Goal: Find specific page/section: Find specific page/section

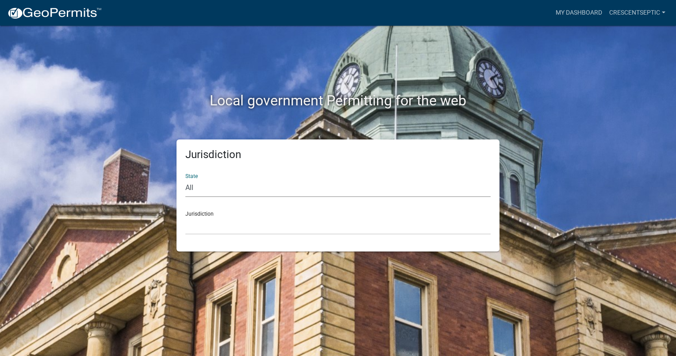
drag, startPoint x: 206, startPoint y: 189, endPoint x: 204, endPoint y: 196, distance: 6.8
click at [206, 189] on select "All [US_STATE] [US_STATE] [US_STATE] [US_STATE] [US_STATE] [US_STATE] [US_STATE…" at bounding box center [337, 188] width 305 height 18
select select "[US_STATE]"
click at [185, 179] on select "All [US_STATE] [US_STATE] [US_STATE] [US_STATE] [US_STATE] [US_STATE] [US_STATE…" at bounding box center [337, 188] width 305 height 18
click at [208, 231] on select "[GEOGRAPHIC_DATA], [US_STATE] [GEOGRAPHIC_DATA], [US_STATE] [GEOGRAPHIC_DATA], …" at bounding box center [337, 225] width 305 height 18
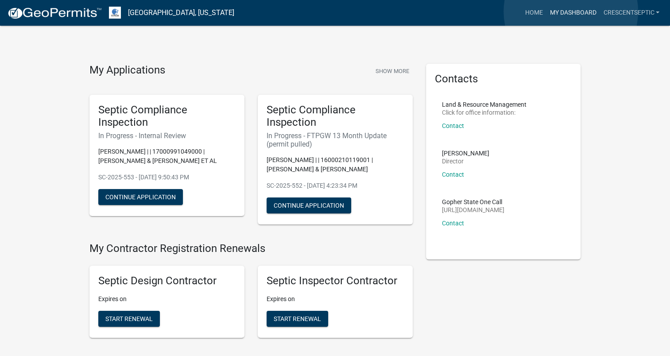
click at [570, 12] on link "My Dashboard" at bounding box center [573, 12] width 54 height 17
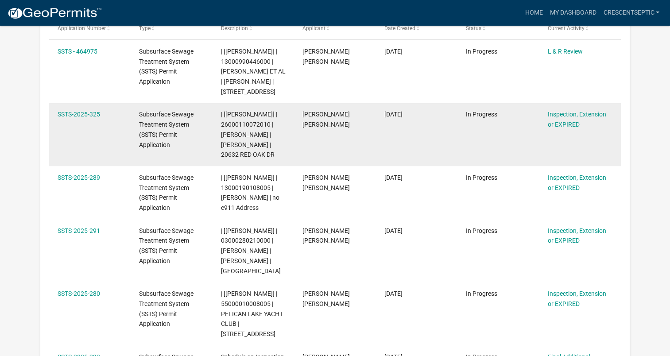
select select "3: 100"
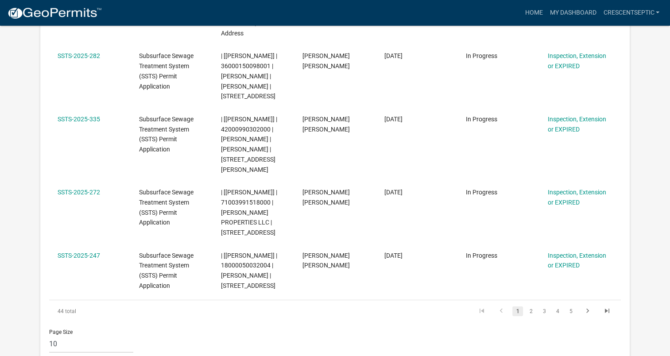
scroll to position [6525, 0]
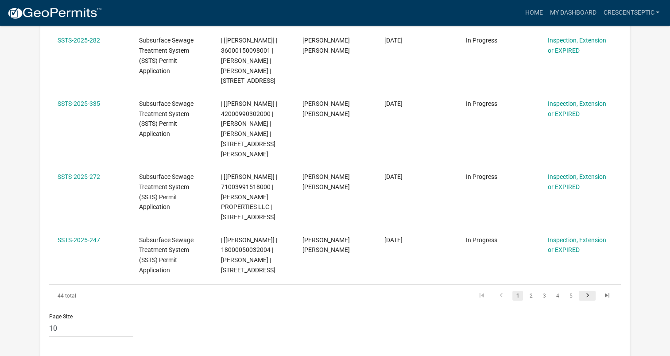
click at [584, 291] on icon "go to next page" at bounding box center [587, 296] width 12 height 11
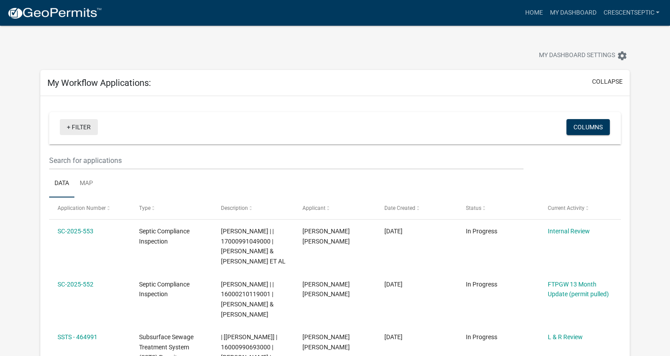
click at [74, 123] on link "+ Filter" at bounding box center [79, 127] width 38 height 16
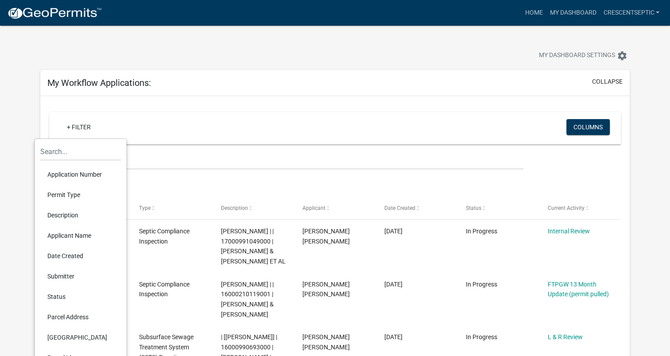
click at [74, 212] on li "Description" at bounding box center [80, 215] width 81 height 20
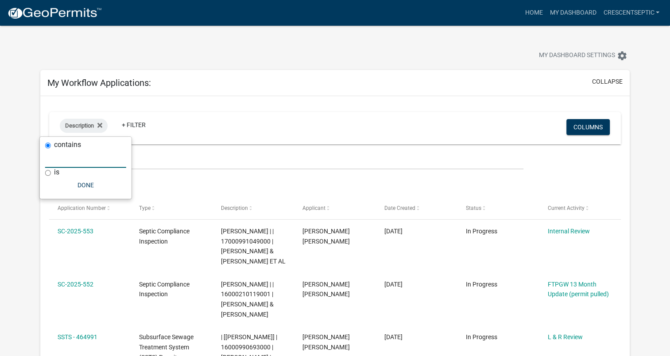
click at [81, 162] on input "text" at bounding box center [85, 159] width 81 height 18
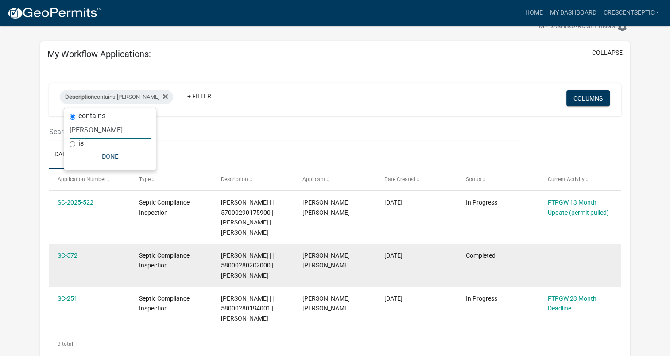
scroll to position [44, 0]
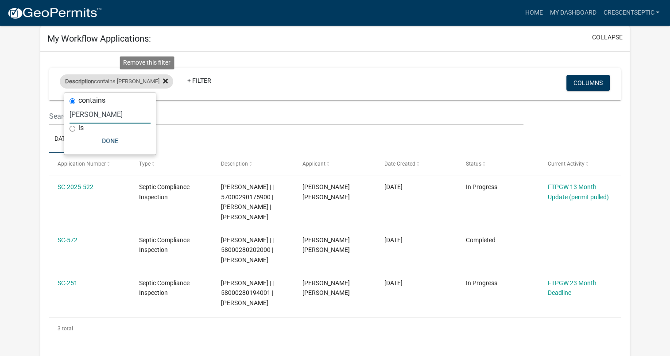
type input "[PERSON_NAME]"
click at [163, 80] on icon at bounding box center [165, 80] width 5 height 5
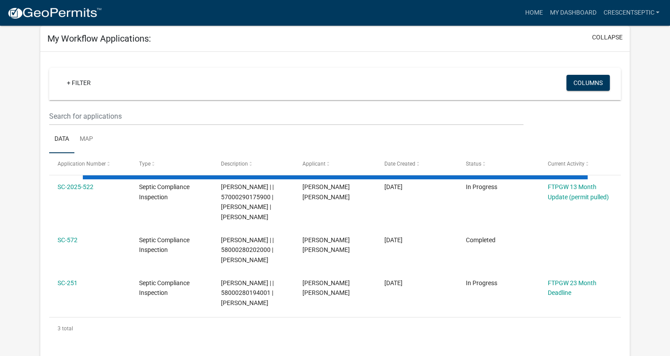
select select "3: 100"
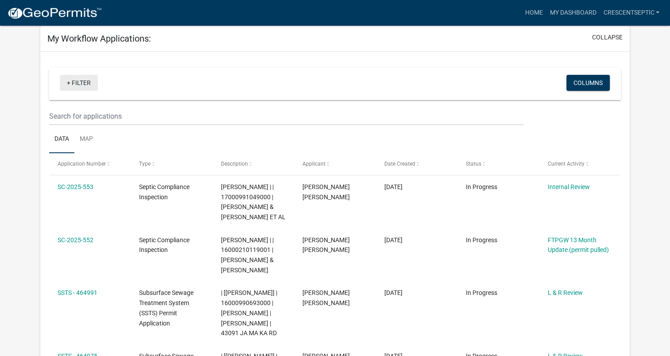
click at [78, 84] on link "+ Filter" at bounding box center [79, 83] width 38 height 16
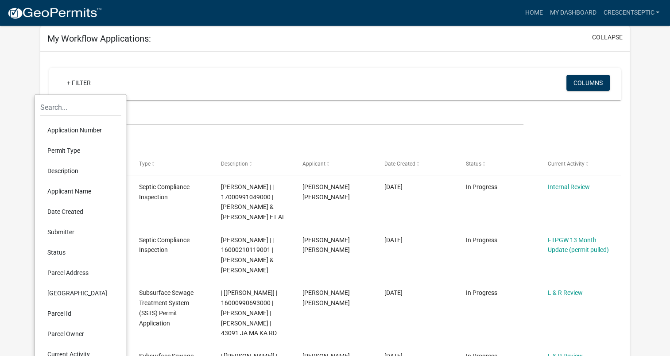
click at [69, 129] on li "Application Number" at bounding box center [80, 130] width 81 height 20
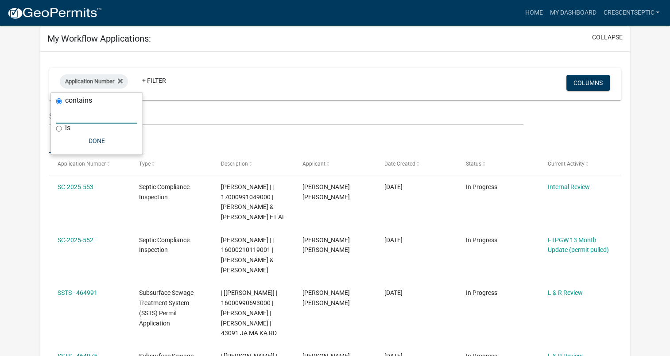
click at [71, 117] on input "text" at bounding box center [96, 114] width 81 height 18
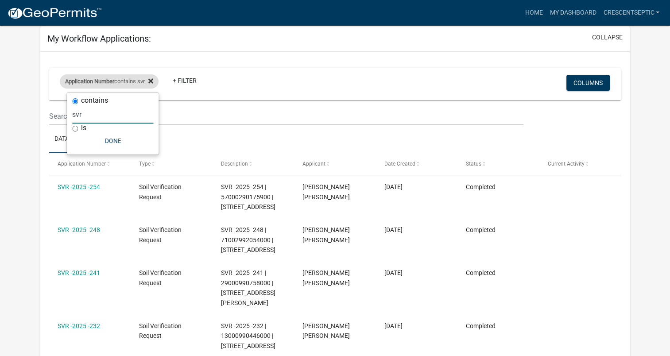
type input "svr"
click at [153, 79] on icon at bounding box center [150, 80] width 5 height 7
